Goal: Task Accomplishment & Management: Manage account settings

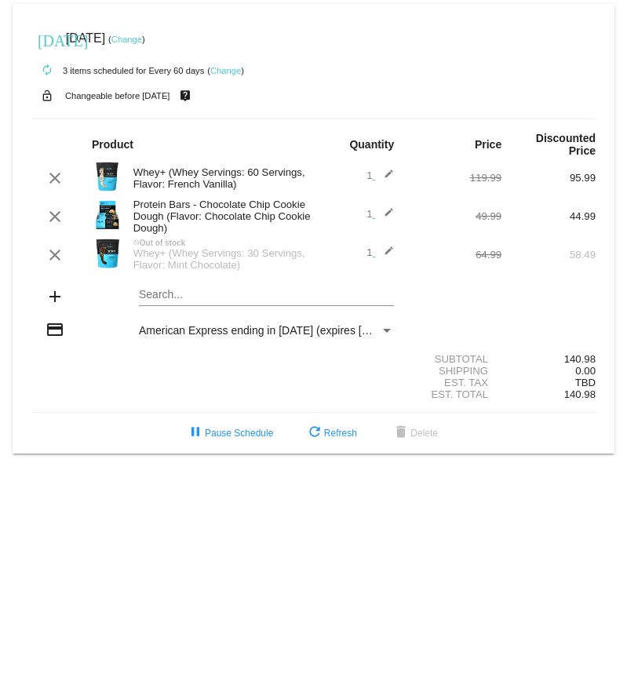
click at [163, 294] on mat-card "today Sep 20 2025 ( Change ) autorenew 3 items scheduled for Every 60 days ( Ch…" at bounding box center [314, 229] width 602 height 450
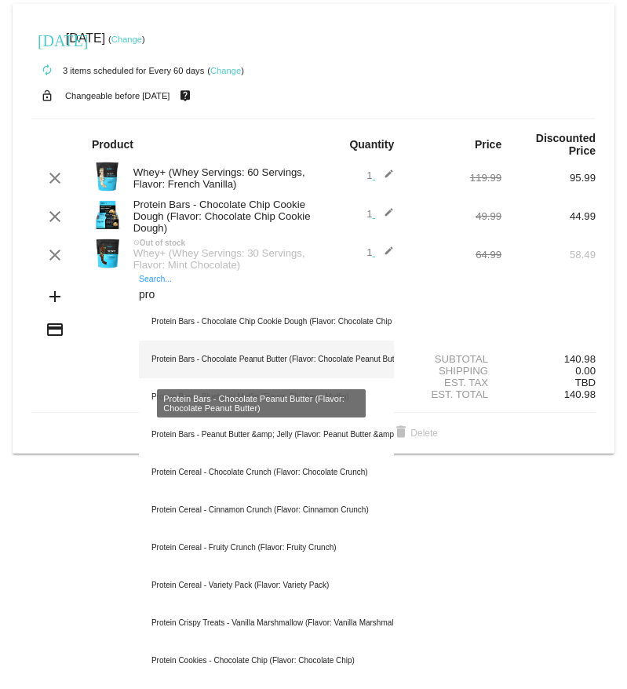
type input "pro"
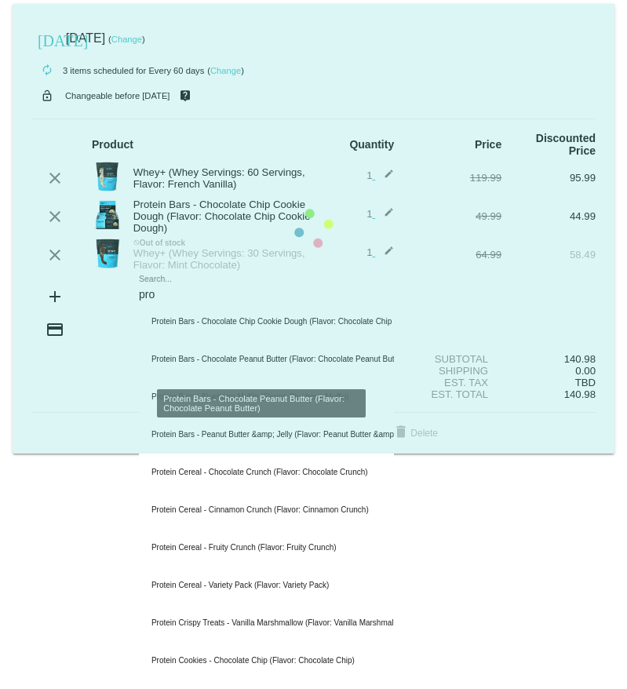
click at [327, 356] on mat-card "today Sep 20 2025 ( Change ) autorenew 3 items scheduled for Every 60 days ( Ch…" at bounding box center [314, 229] width 602 height 450
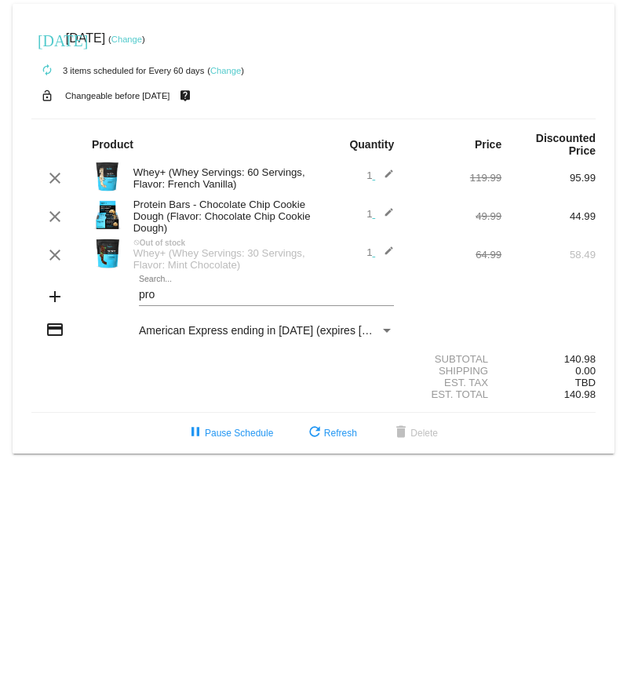
click at [190, 304] on div "pro Search..." at bounding box center [266, 290] width 255 height 31
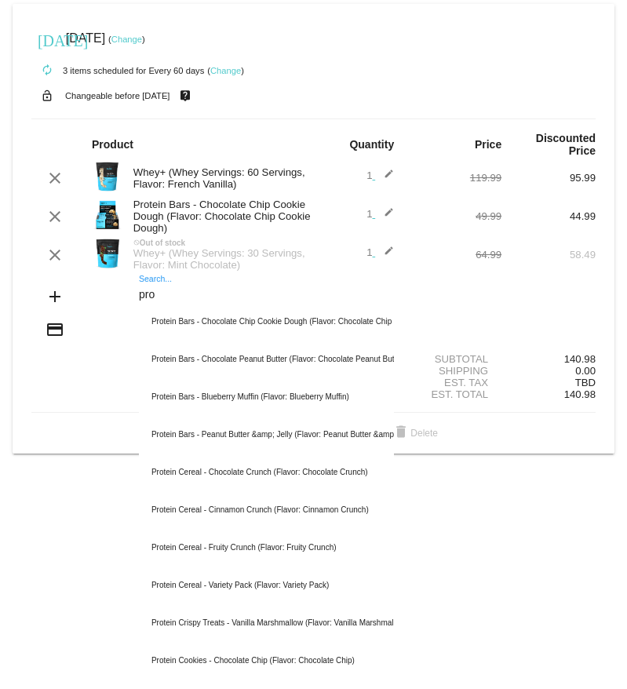
click at [184, 296] on input "pro" at bounding box center [266, 295] width 255 height 13
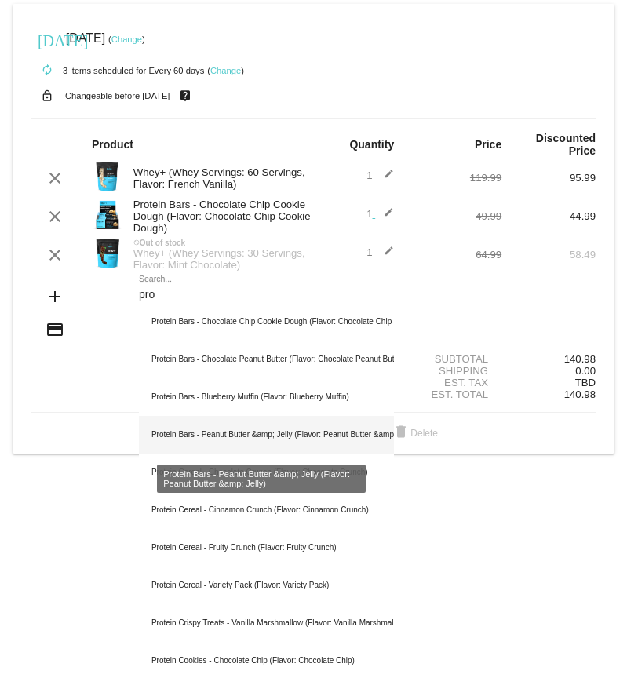
click at [178, 432] on div "Protein Bars - Peanut Butter &amp; Jelly (Flavor: Peanut Butter &amp; Jelly)" at bounding box center [266, 435] width 255 height 38
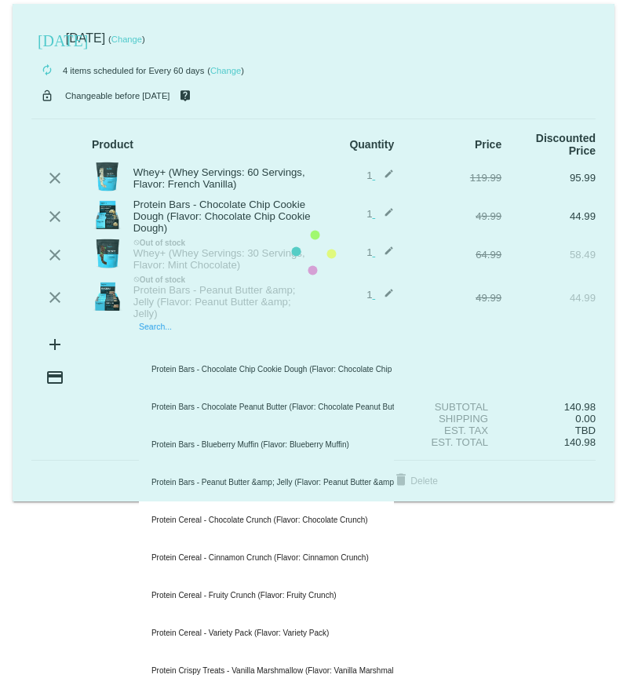
click at [228, 341] on mat-card "today Sep 20 2025 ( Change ) autorenew 4 items scheduled for Every 60 days ( Ch…" at bounding box center [314, 253] width 602 height 498
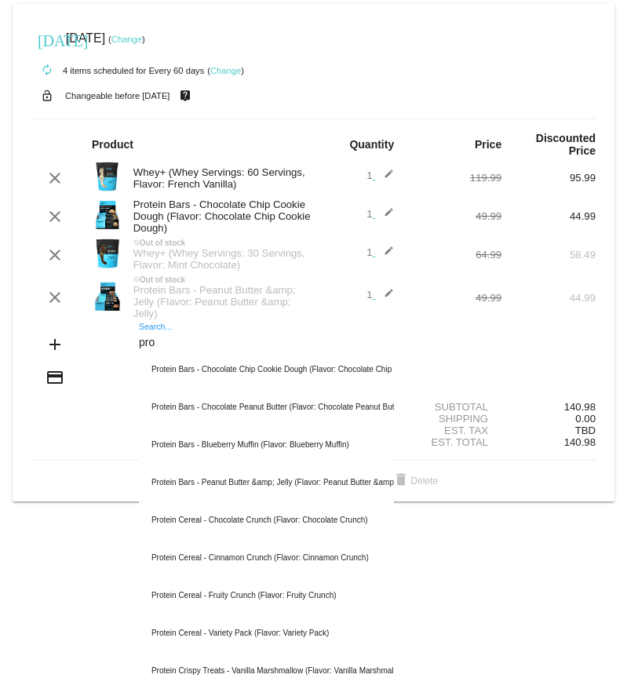
scroll to position [78, 0]
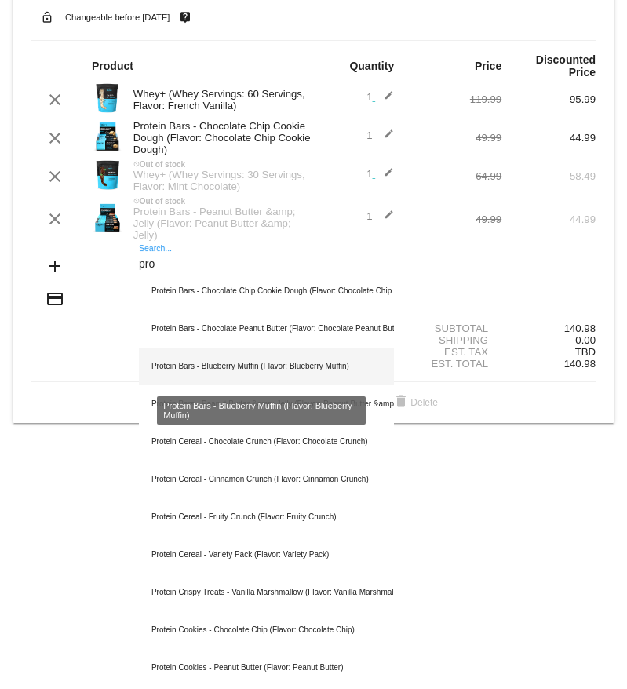
type input "pro"
click at [263, 358] on div "Protein Bars - Blueberry Muffin (Flavor: Blueberry Muffin)" at bounding box center [266, 367] width 255 height 38
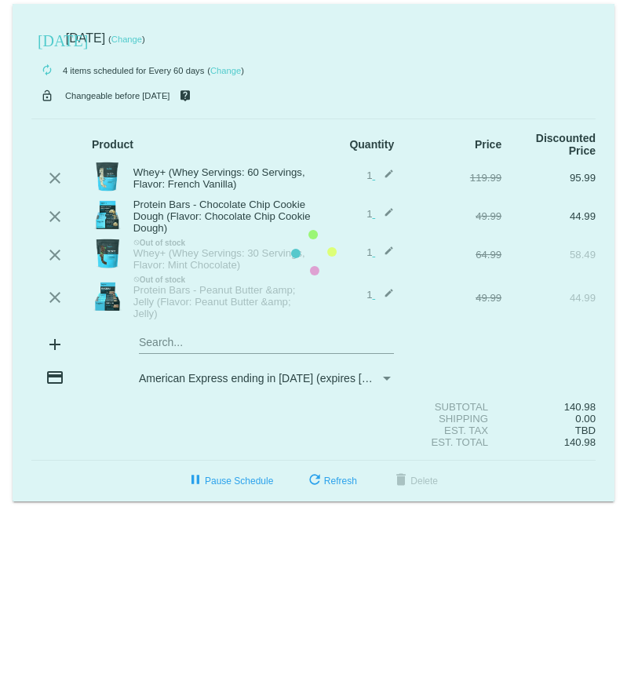
scroll to position [0, 0]
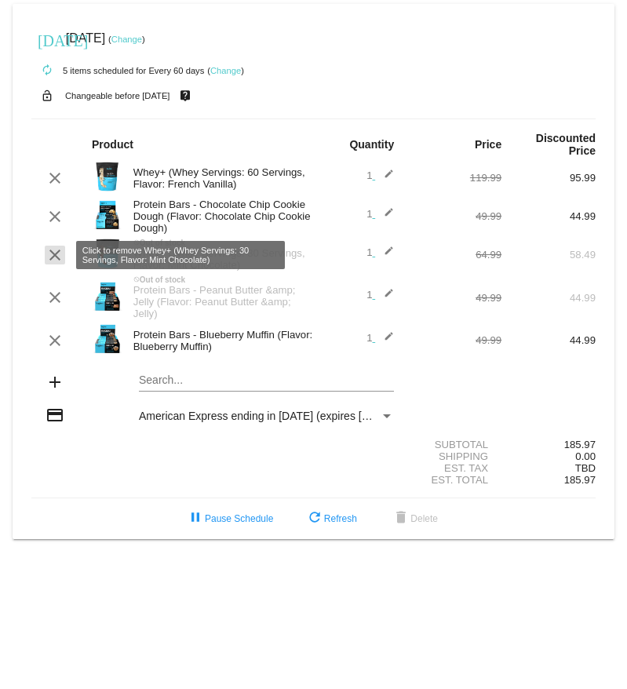
click at [60, 259] on mat-icon "clear" at bounding box center [55, 255] width 19 height 19
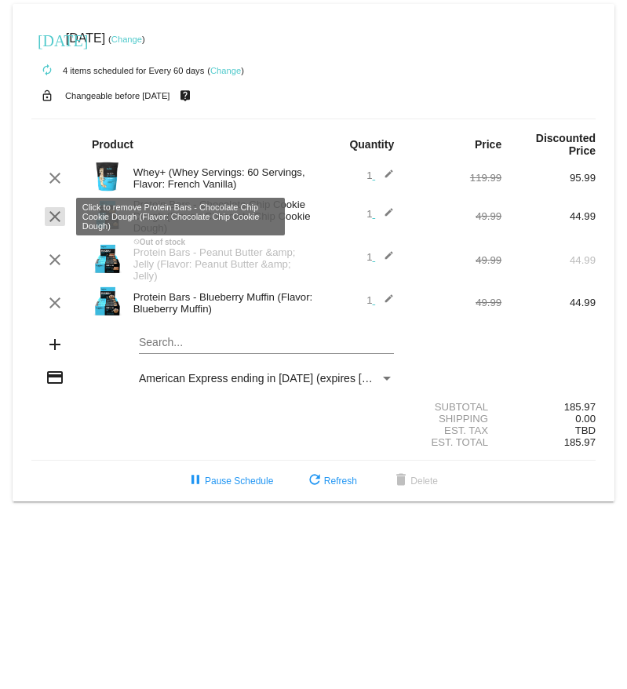
click at [51, 213] on mat-icon "clear" at bounding box center [55, 216] width 19 height 19
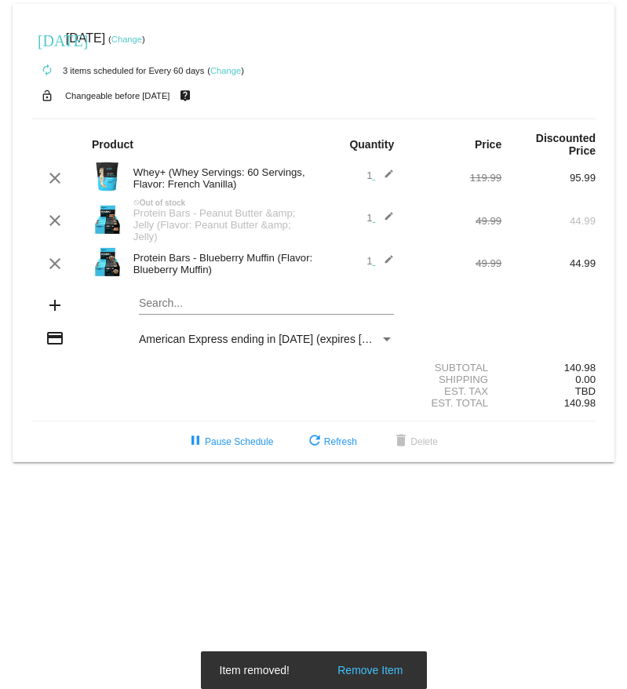
click at [191, 303] on mat-card "today Sep 20 2025 ( Change ) autorenew 3 items scheduled for Every 60 days ( Ch…" at bounding box center [314, 233] width 602 height 458
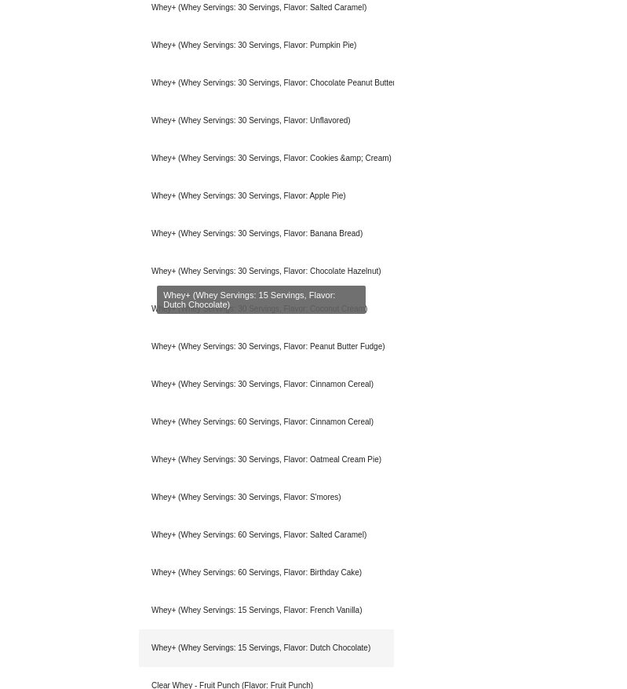
scroll to position [658, 0]
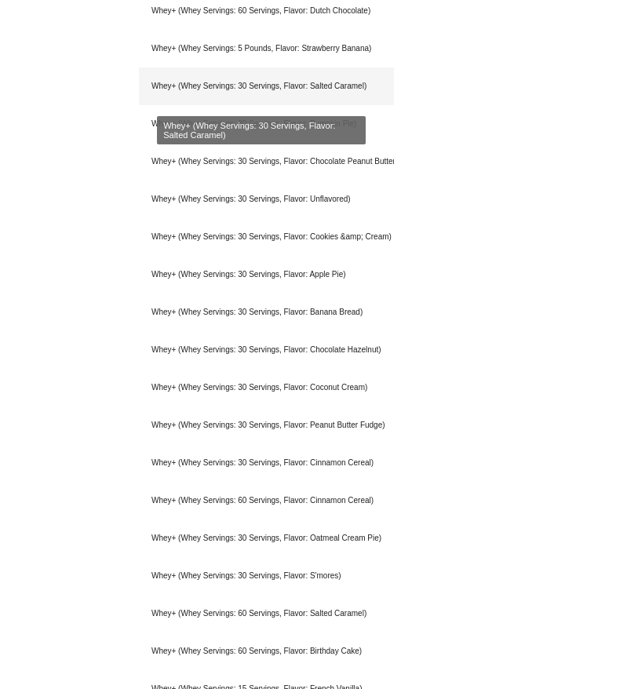
type input "whey"
click at [307, 85] on div "Whey+ (Whey Servings: 30 Servings, Flavor: Salted Caramel)" at bounding box center [266, 86] width 255 height 38
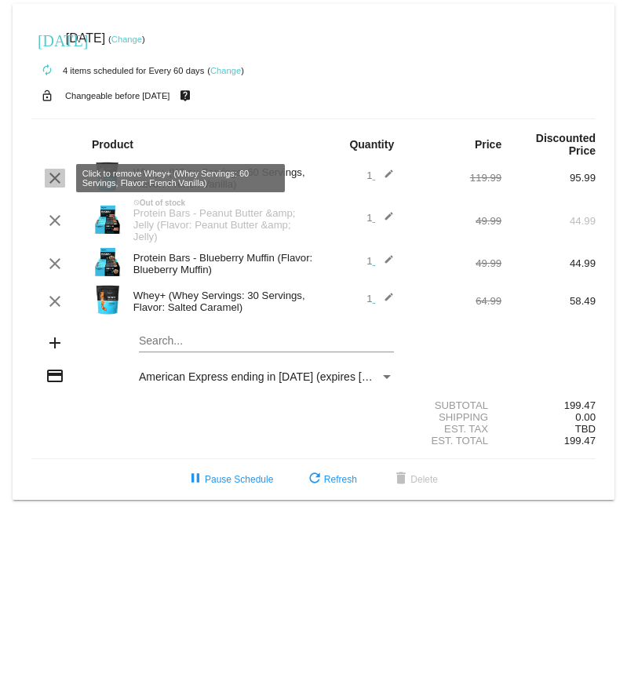
click at [57, 177] on mat-icon "clear" at bounding box center [55, 178] width 19 height 19
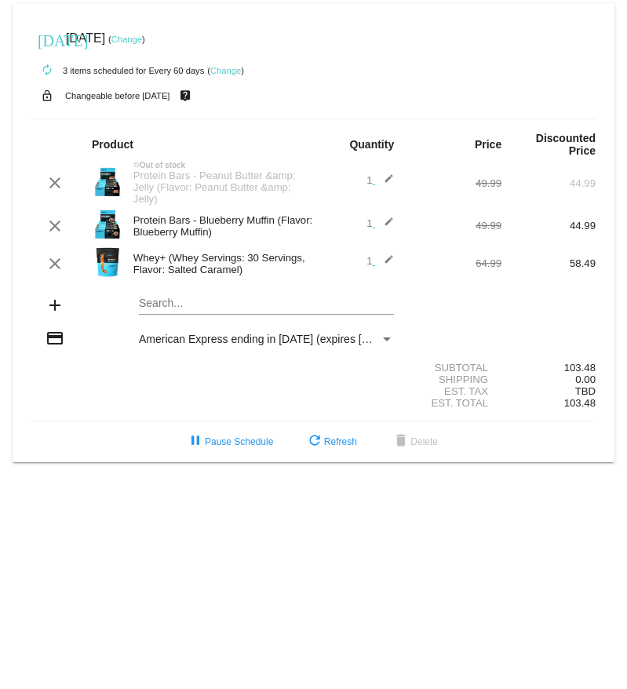
click at [388, 337] on div "Payment Method" at bounding box center [387, 339] width 8 height 4
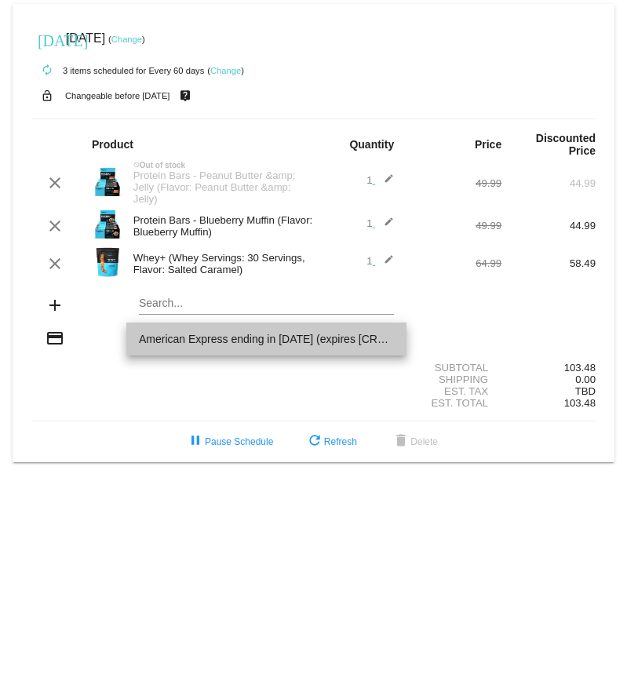
click at [385, 341] on span "American Express ending in 1009 (expires 1027)" at bounding box center [266, 339] width 255 height 33
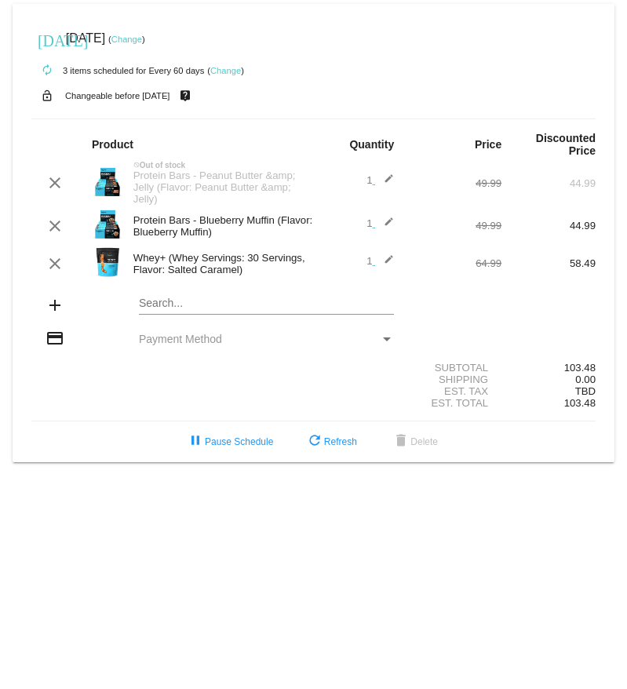
click at [390, 340] on div "Payment Method" at bounding box center [387, 339] width 8 height 4
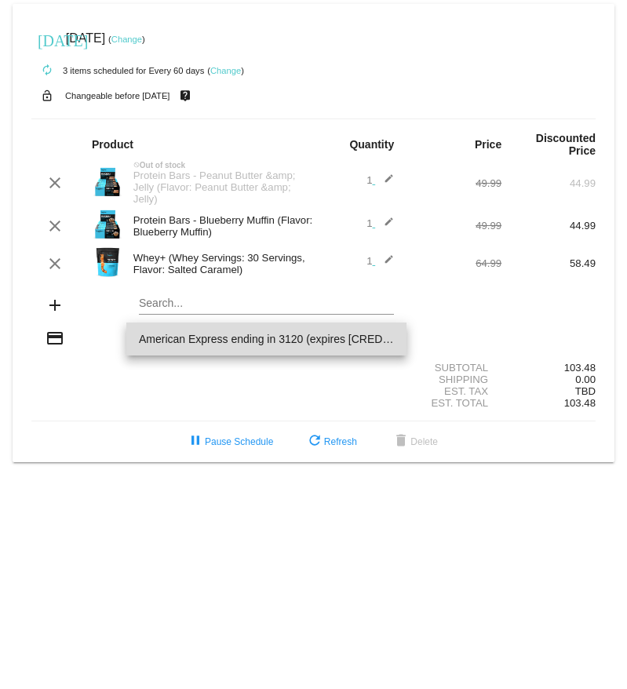
click at [325, 341] on span "American Express ending in 3120 (expires [CREDIT_CARD_DATA])" at bounding box center [266, 339] width 255 height 33
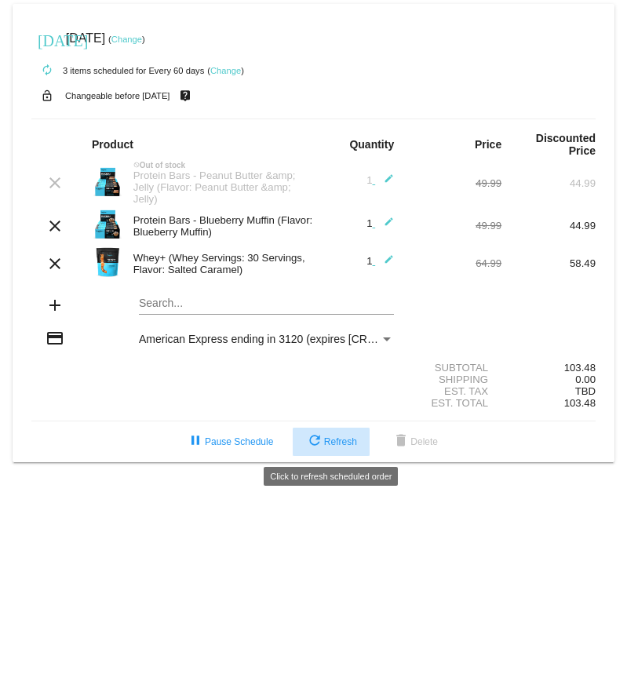
click at [336, 439] on span "refresh Refresh" at bounding box center [331, 441] width 52 height 11
